Goal: Task Accomplishment & Management: Complete application form

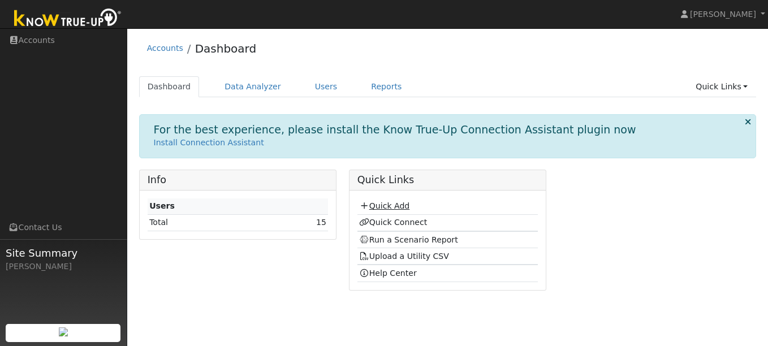
click at [394, 205] on link "Quick Add" at bounding box center [384, 205] width 50 height 9
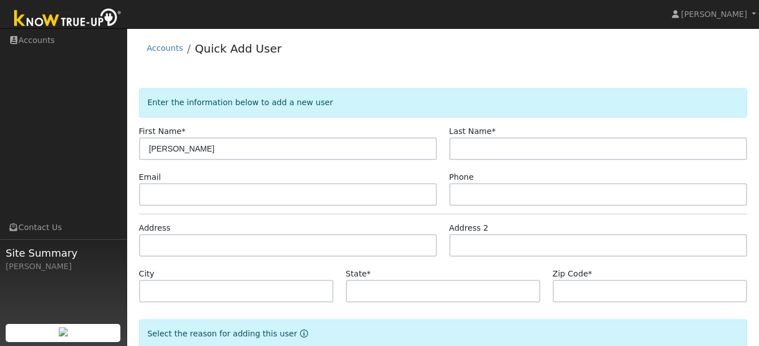
type input "[PERSON_NAME]"
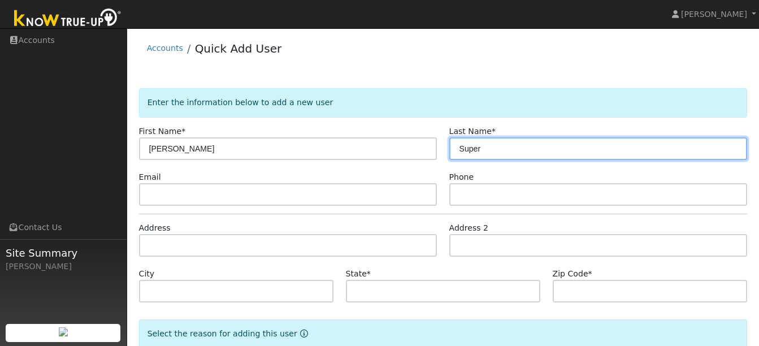
type input "Super"
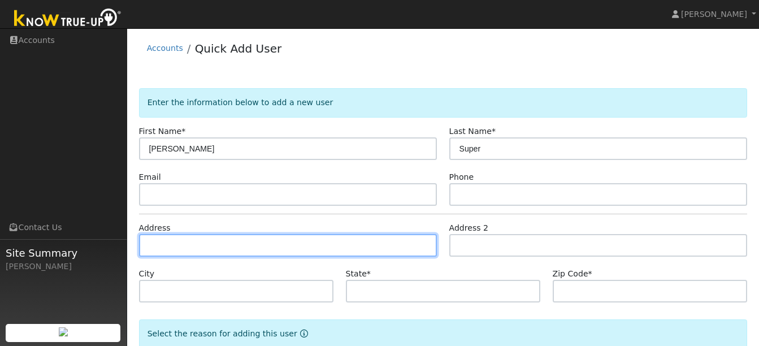
click at [295, 248] on input "text" at bounding box center [288, 245] width 298 height 23
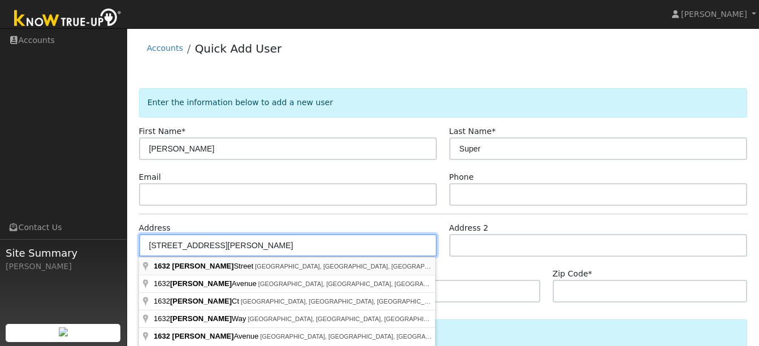
type input "[STREET_ADDRESS][PERSON_NAME]"
type input "[GEOGRAPHIC_DATA]"
type input "CA"
type input "94122"
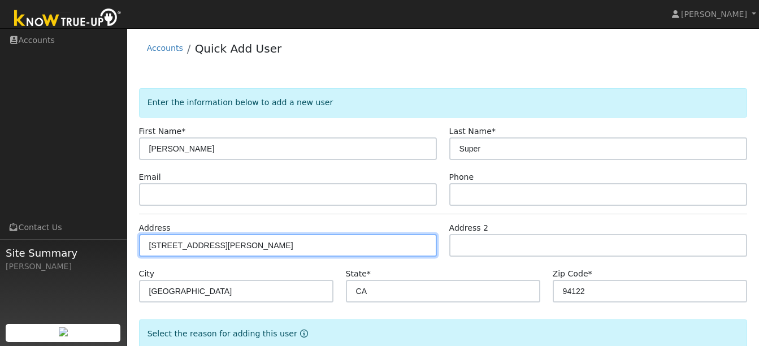
drag, startPoint x: 222, startPoint y: 244, endPoint x: 114, endPoint y: 245, distance: 108.0
click at [114, 245] on div "Scott Chapman Scott Chapman Profile Help Center Terms Of Service See What's New…" at bounding box center [379, 221] width 759 height 387
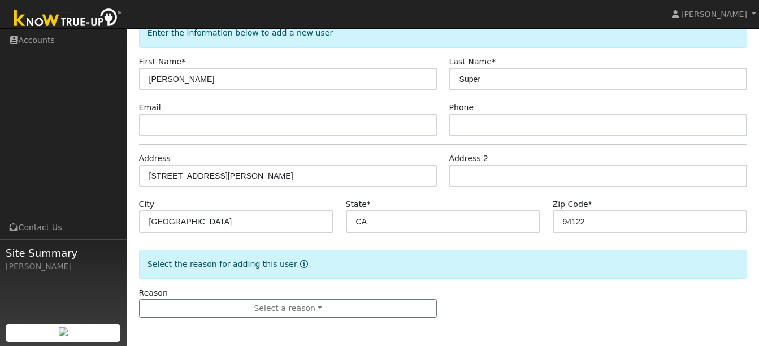
click at [316, 298] on div "Reason Select a reason New lead New customer adding solar New customer has solar" at bounding box center [288, 302] width 310 height 31
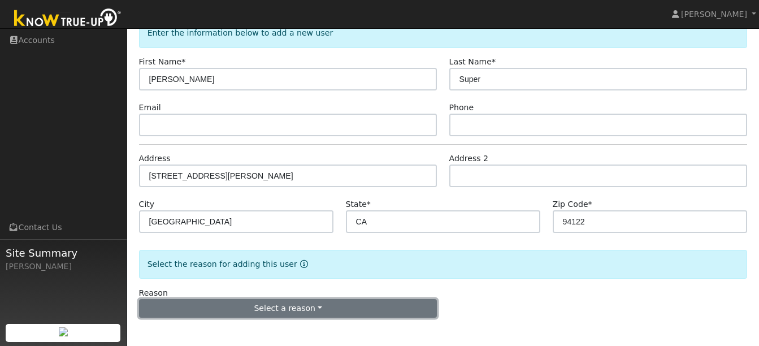
click at [301, 302] on button "Select a reason" at bounding box center [288, 308] width 298 height 19
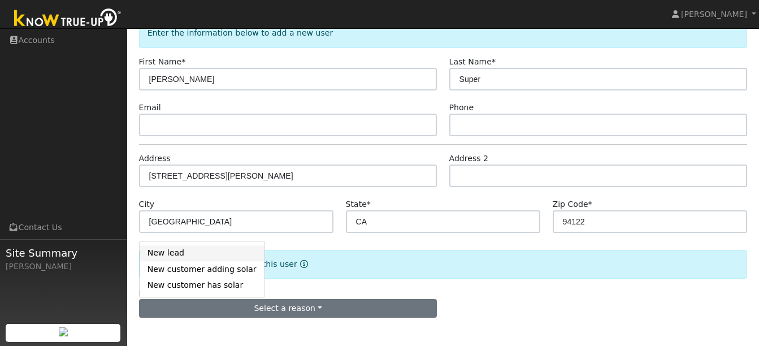
click at [176, 248] on link "New lead" at bounding box center [202, 253] width 125 height 16
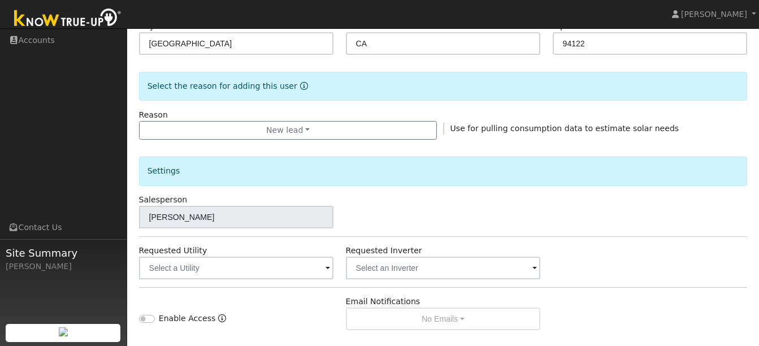
scroll to position [384, 0]
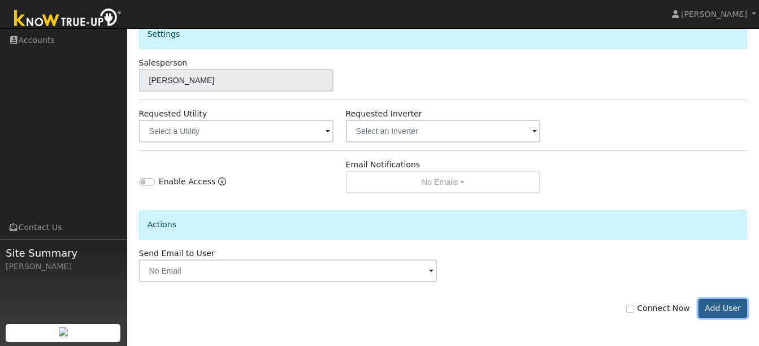
click at [728, 310] on button "Add User" at bounding box center [723, 308] width 49 height 19
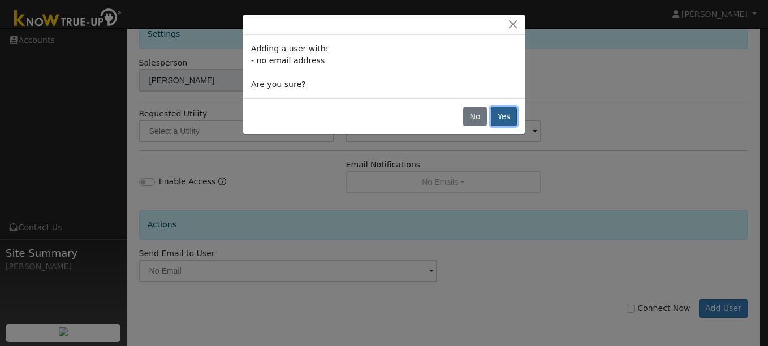
click at [508, 115] on button "Yes" at bounding box center [504, 116] width 26 height 19
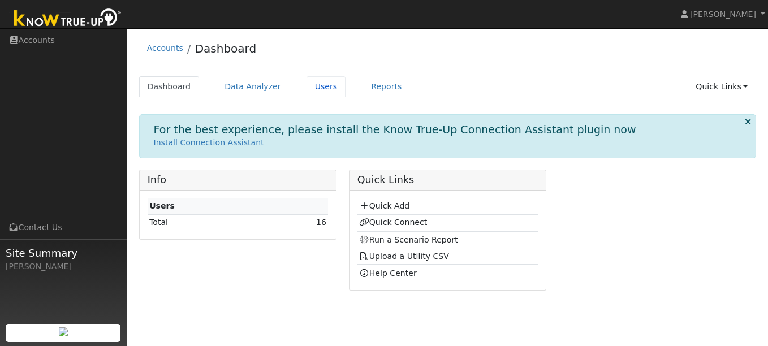
click at [314, 86] on link "Users" at bounding box center [326, 86] width 40 height 21
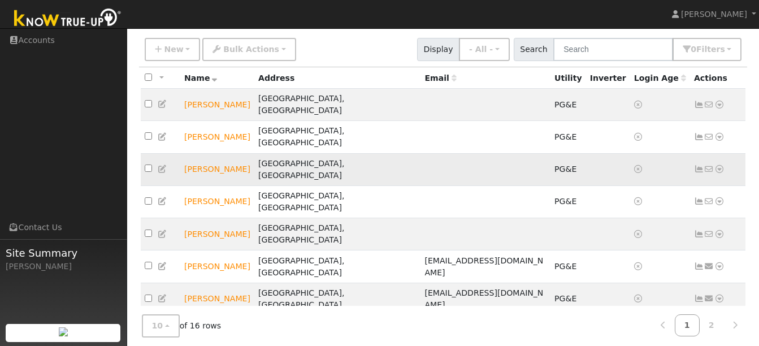
scroll to position [91, 0]
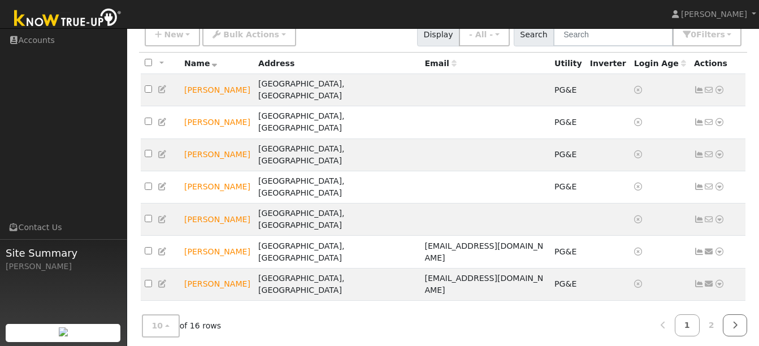
click at [741, 316] on link at bounding box center [735, 325] width 24 height 22
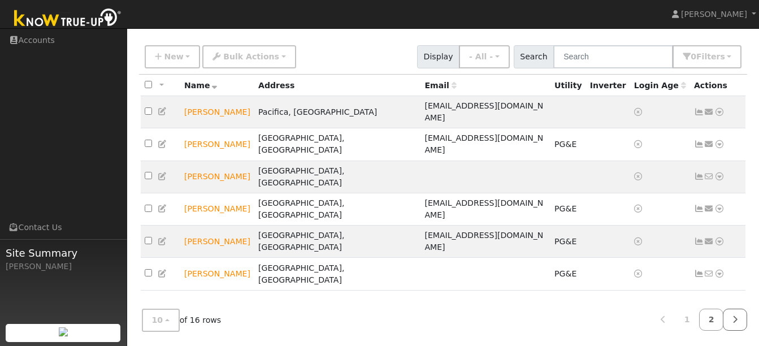
scroll to position [51, 0]
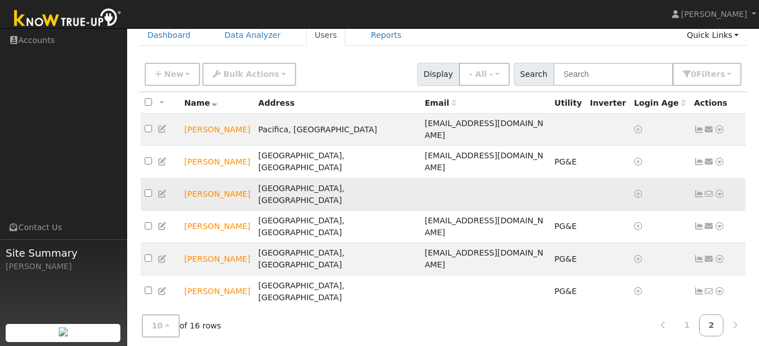
click at [718, 190] on icon at bounding box center [719, 194] width 10 height 8
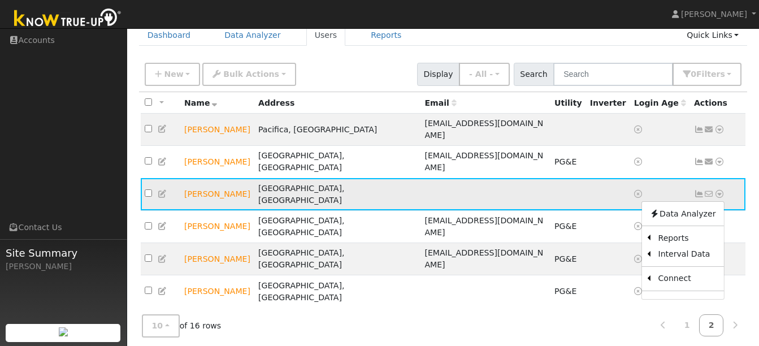
click at [162, 190] on icon at bounding box center [163, 194] width 10 height 8
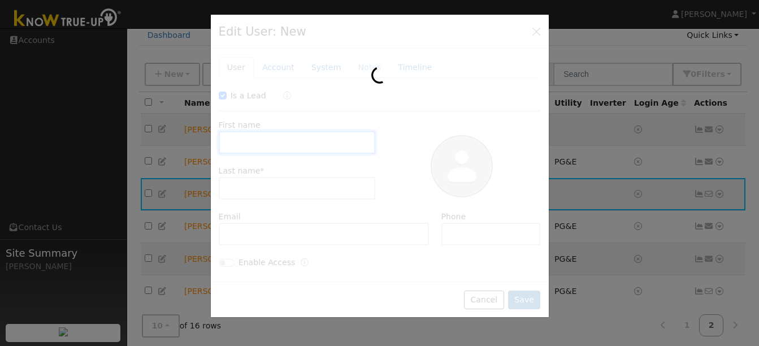
checkbox input "true"
type input "[PERSON_NAME]"
type input "Super"
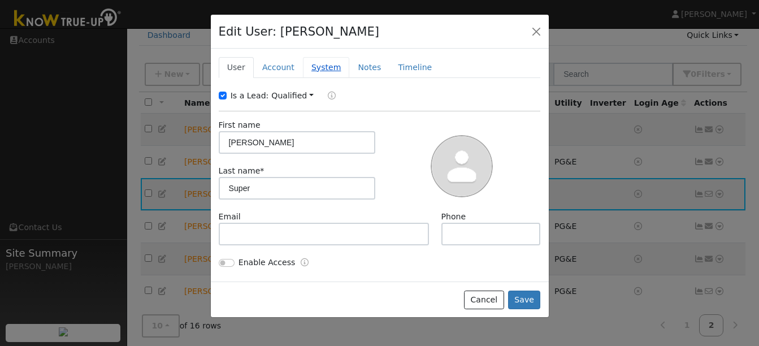
click at [319, 71] on link "System" at bounding box center [326, 67] width 47 height 21
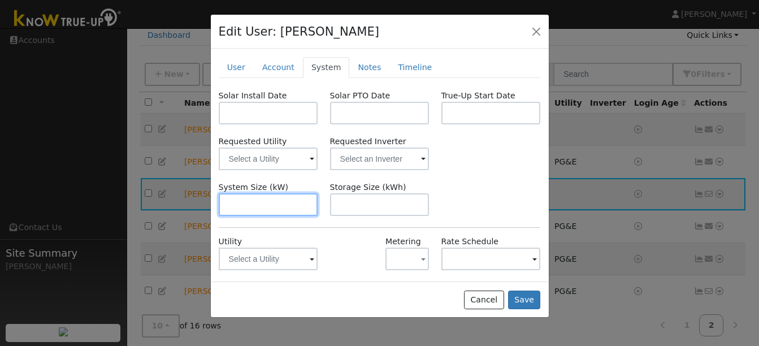
scroll to position [54, 0]
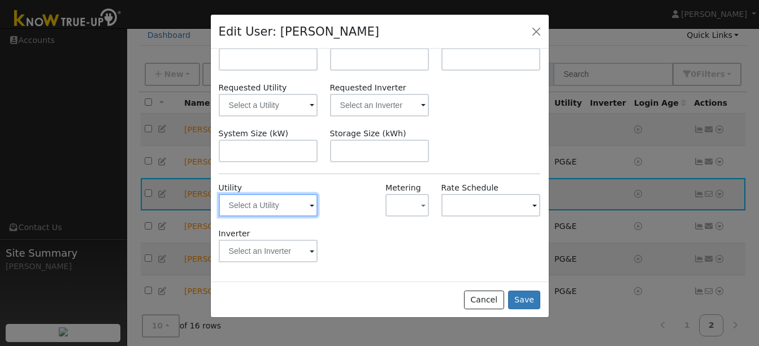
click at [296, 208] on input "text" at bounding box center [268, 205] width 99 height 23
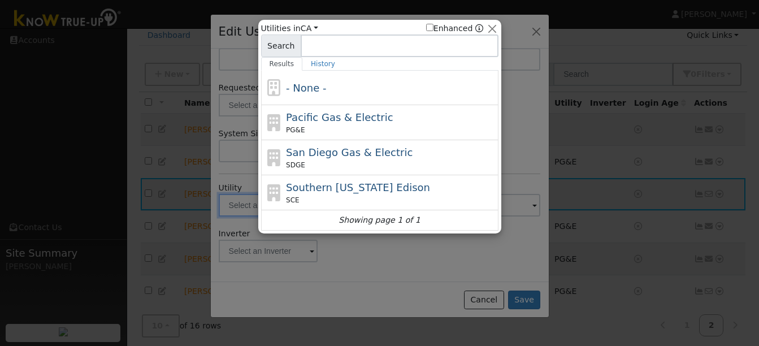
click at [300, 207] on div "Southern [US_STATE] Edison SCE" at bounding box center [379, 192] width 237 height 35
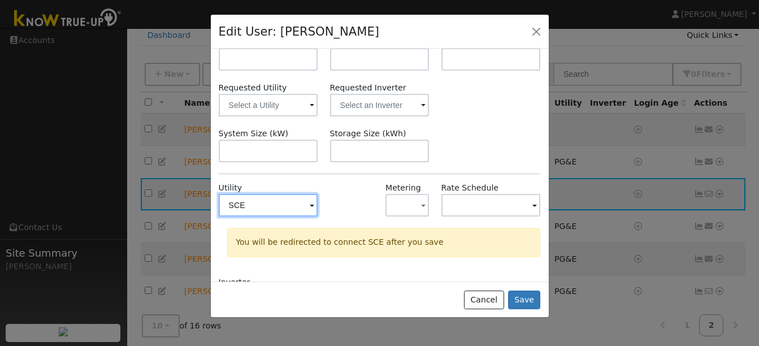
click at [300, 207] on input "SCE" at bounding box center [268, 205] width 99 height 23
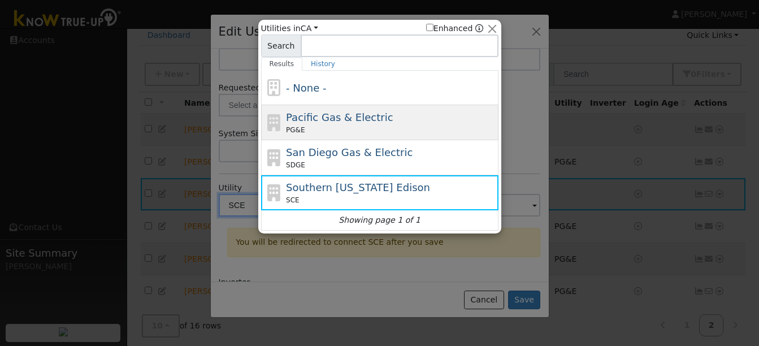
click at [316, 119] on span "Pacific Gas & Electric" at bounding box center [339, 117] width 107 height 12
type input "PG&E"
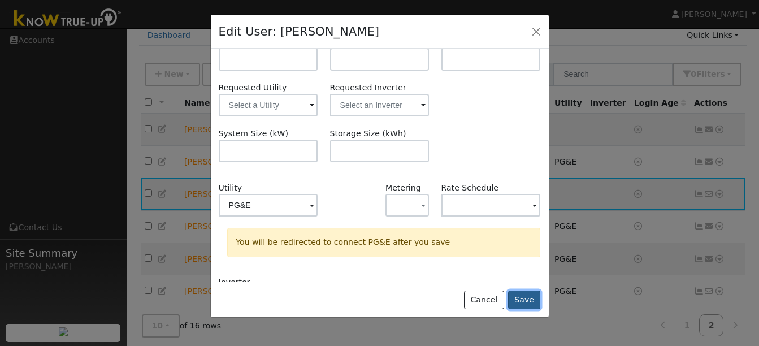
click at [520, 297] on button "Save" at bounding box center [524, 299] width 33 height 19
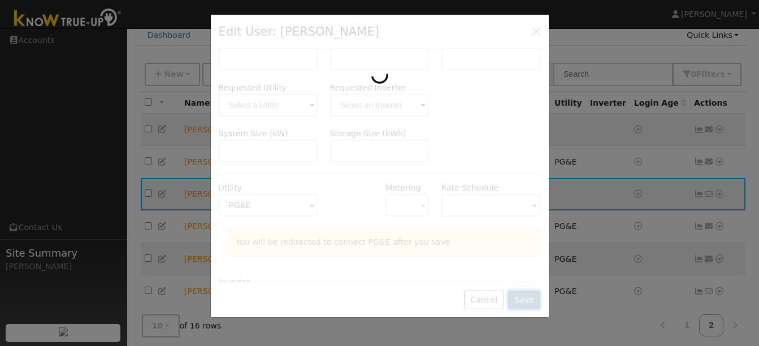
scroll to position [0, 0]
